Goal: Information Seeking & Learning: Learn about a topic

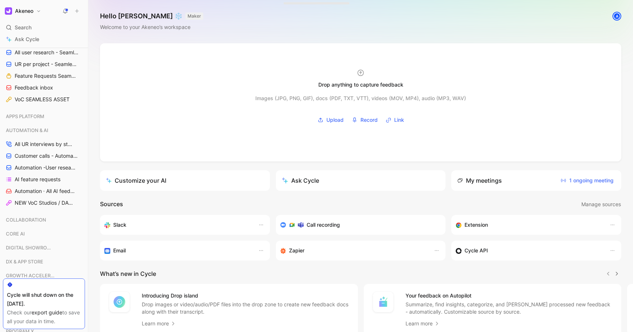
scroll to position [291, 0]
click at [48, 151] on link "Customer calls - Automation ([PERSON_NAME])" at bounding box center [44, 155] width 82 height 11
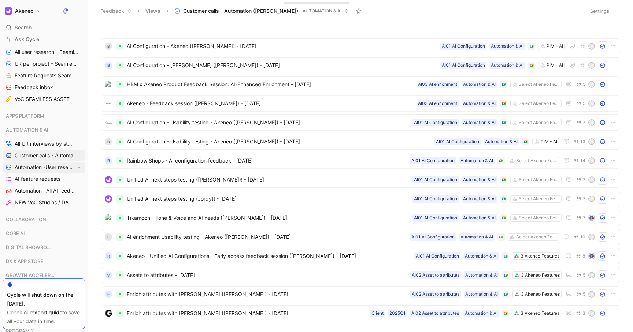
click at [40, 166] on span "Automation -User research per project" at bounding box center [45, 166] width 60 height 7
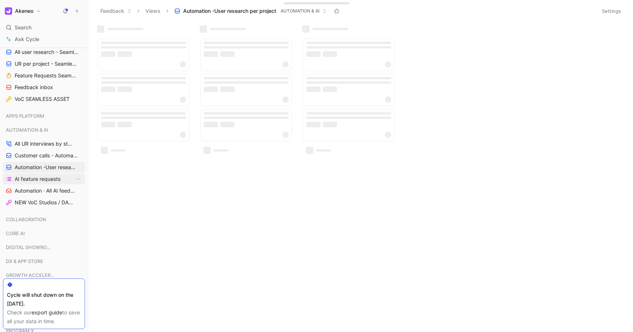
click at [33, 178] on span "AI feature requests" at bounding box center [38, 178] width 46 height 7
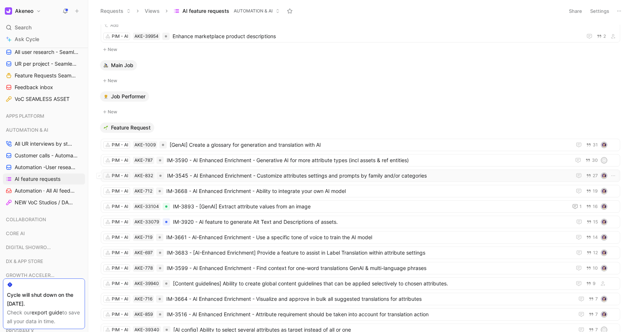
scroll to position [303, 0]
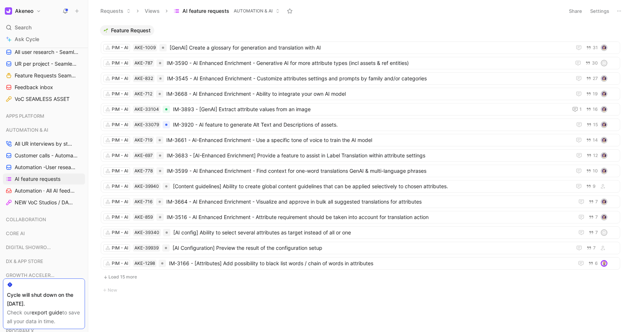
click at [129, 277] on button "Load 15 more" at bounding box center [361, 276] width 520 height 9
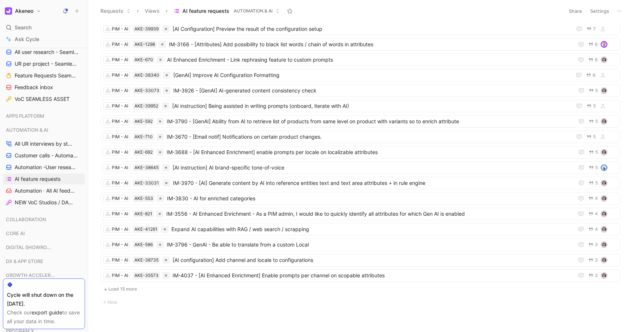
scroll to position [534, 0]
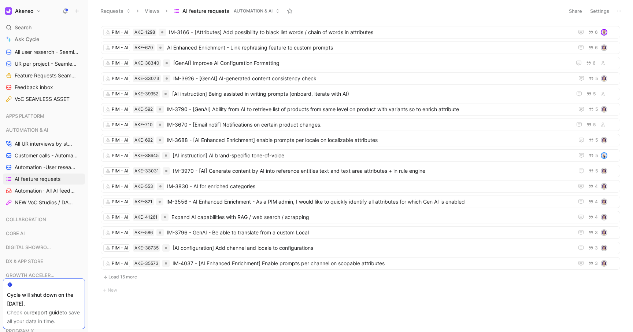
click at [128, 276] on button "Load 15 more" at bounding box center [361, 276] width 520 height 9
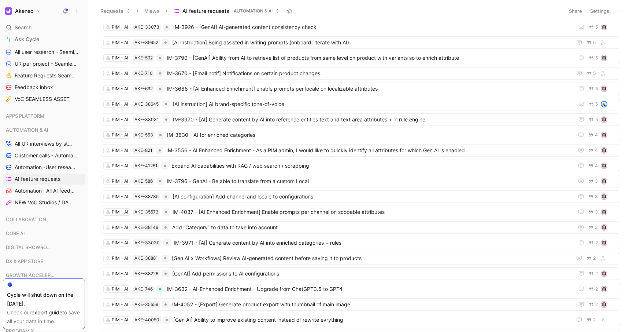
scroll to position [750, 0]
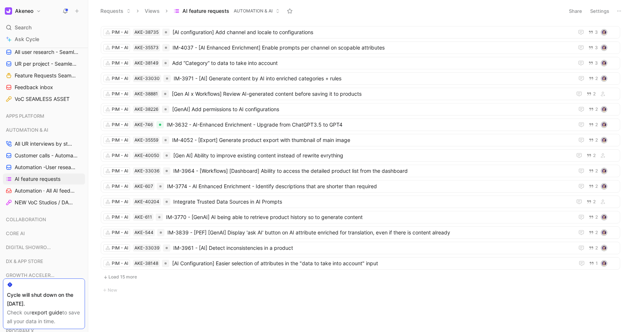
click at [128, 278] on button "Load 15 more" at bounding box center [361, 276] width 520 height 9
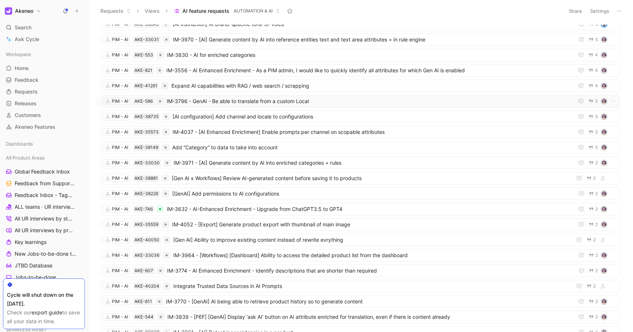
scroll to position [667, 0]
